Goal: Task Accomplishment & Management: Complete application form

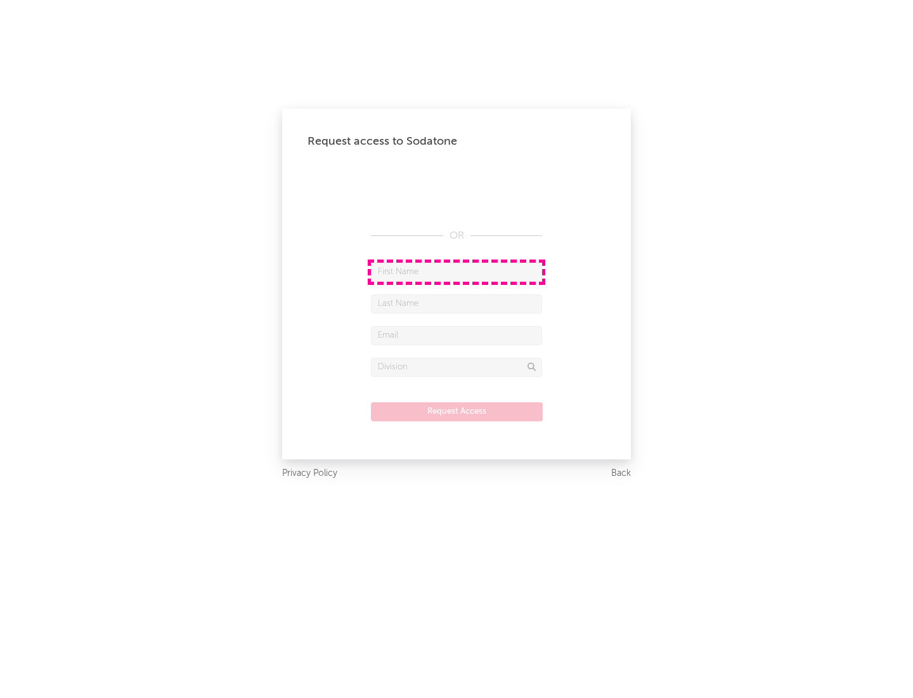
click at [457, 271] on input "text" at bounding box center [456, 272] width 171 height 19
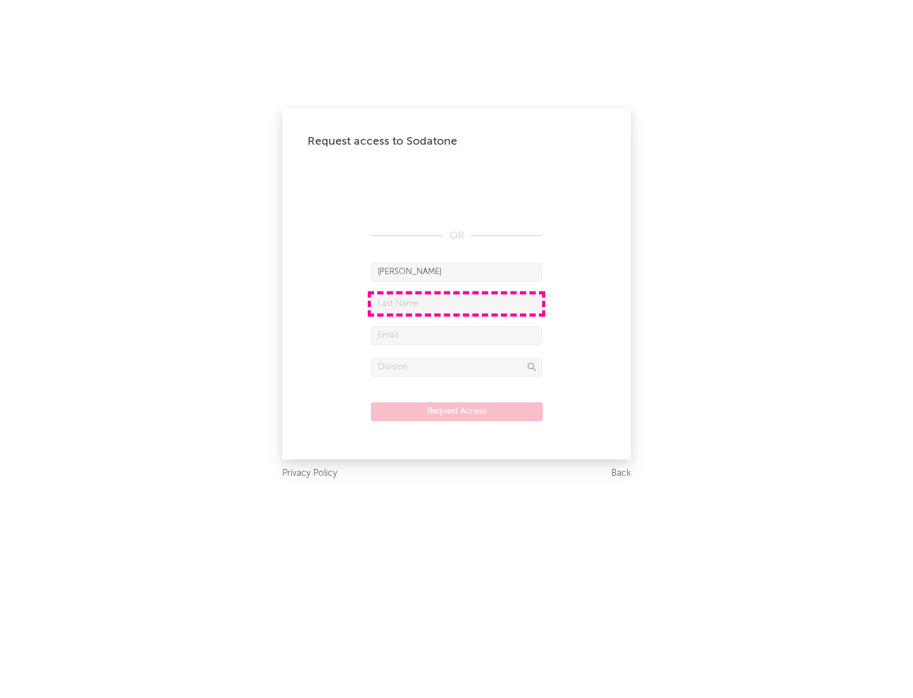
type input "[PERSON_NAME]"
click at [457, 303] on input "text" at bounding box center [456, 303] width 171 height 19
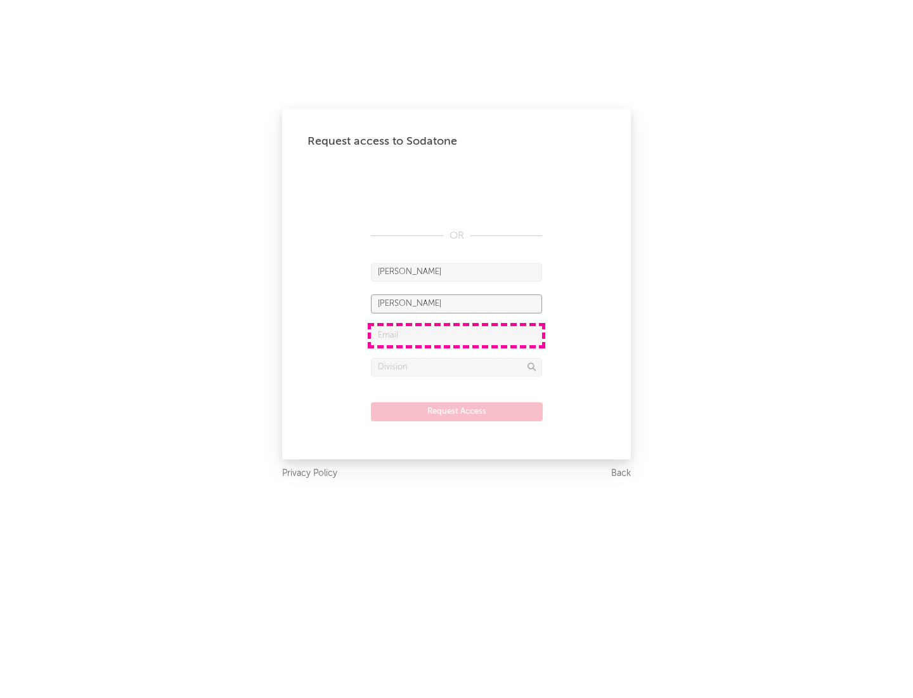
type input "[PERSON_NAME]"
click at [457, 335] on input "text" at bounding box center [456, 335] width 171 height 19
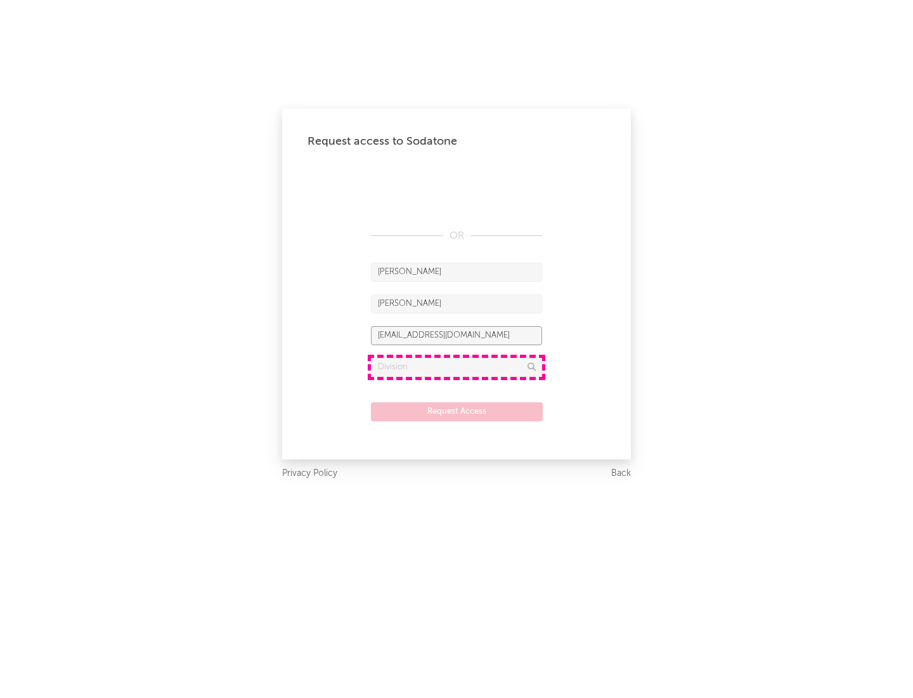
type input "[EMAIL_ADDRESS][DOMAIN_NAME]"
click at [457, 367] on input "text" at bounding box center [456, 367] width 171 height 19
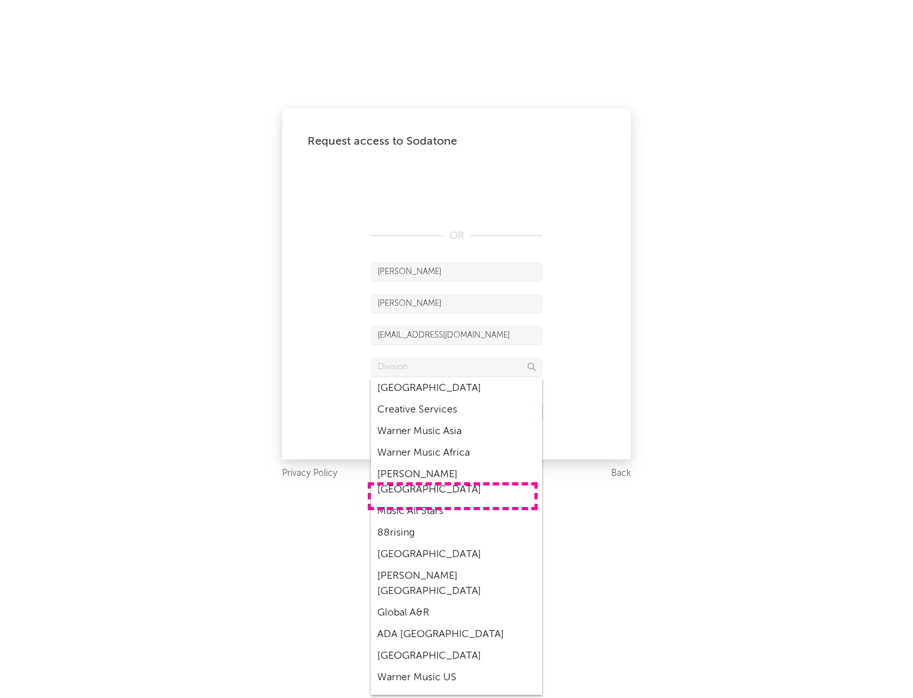
click at [453, 500] on div "Music All Stars" at bounding box center [456, 511] width 171 height 22
type input "Music All Stars"
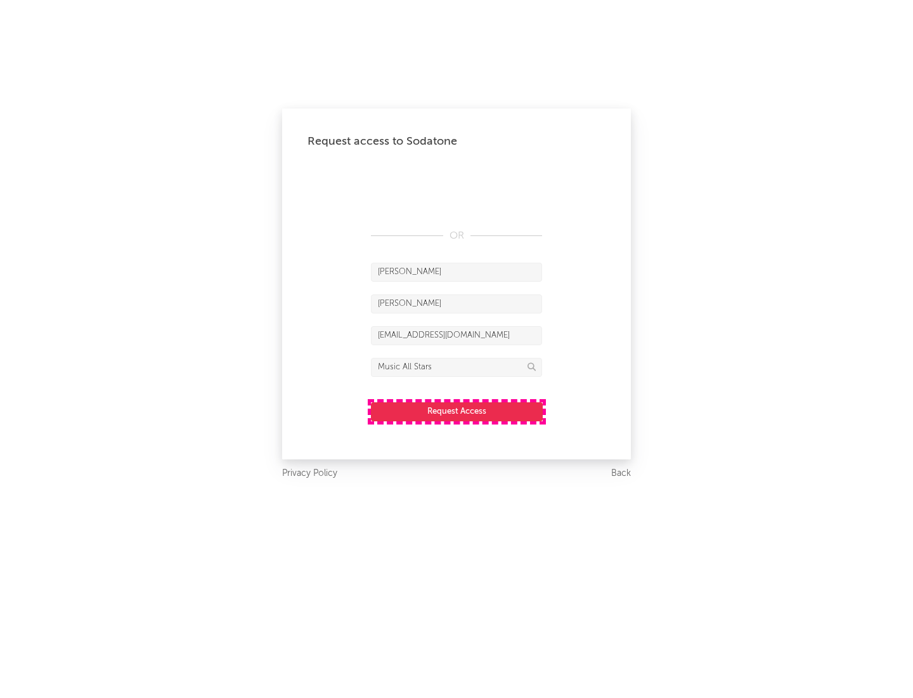
click at [457, 411] on button "Request Access" at bounding box center [457, 411] width 172 height 19
